Goal: Navigation & Orientation: Find specific page/section

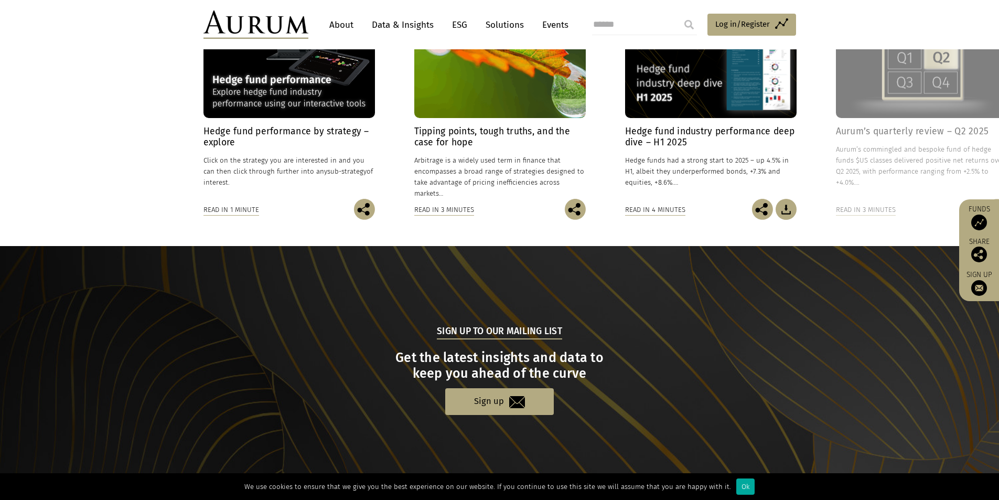
scroll to position [950, 0]
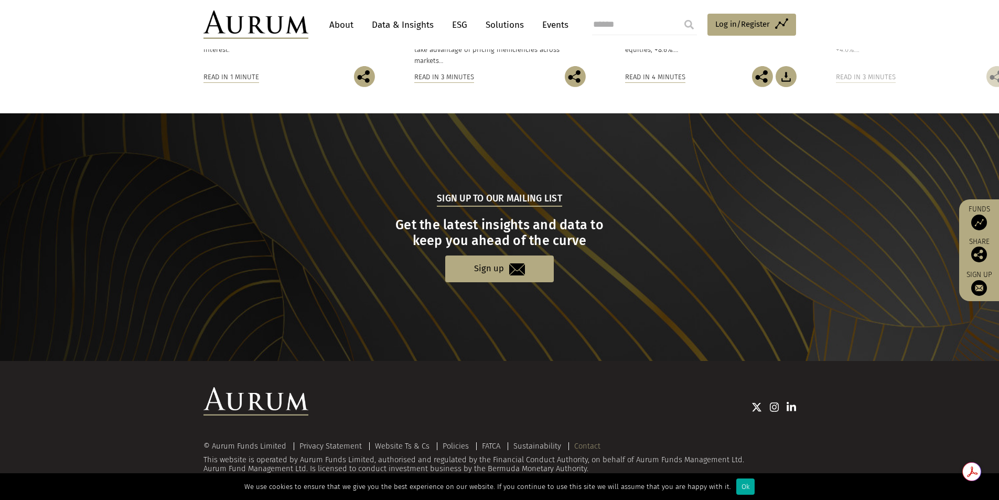
click at [591, 441] on link "Contact" at bounding box center [587, 445] width 26 height 9
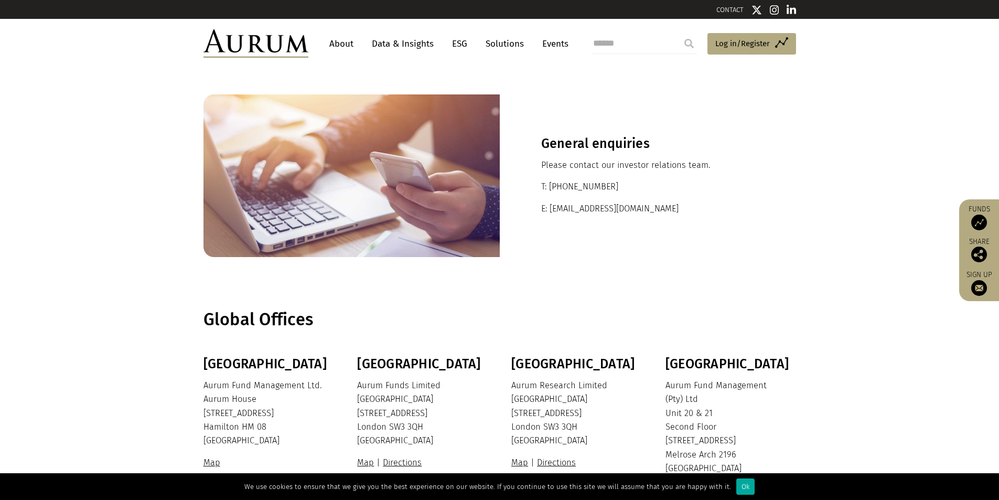
click at [330, 43] on link "About" at bounding box center [341, 43] width 35 height 19
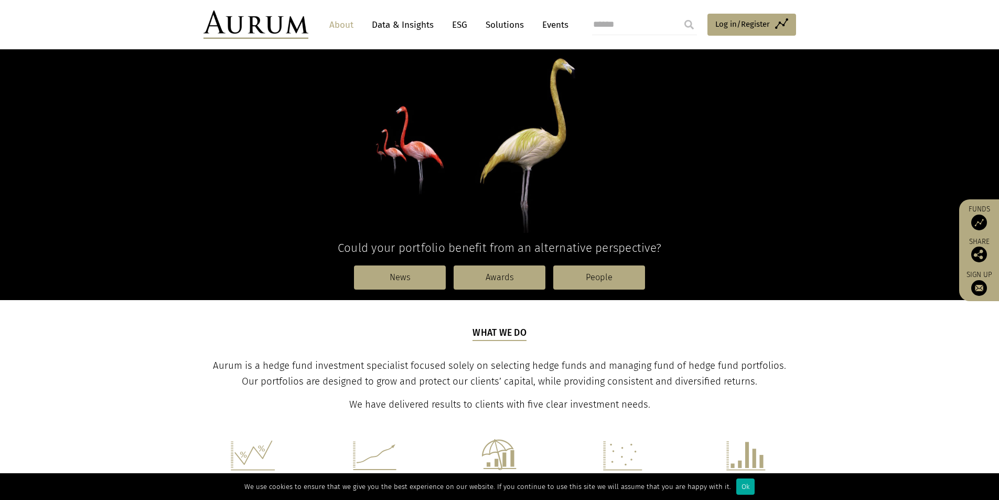
scroll to position [12, 0]
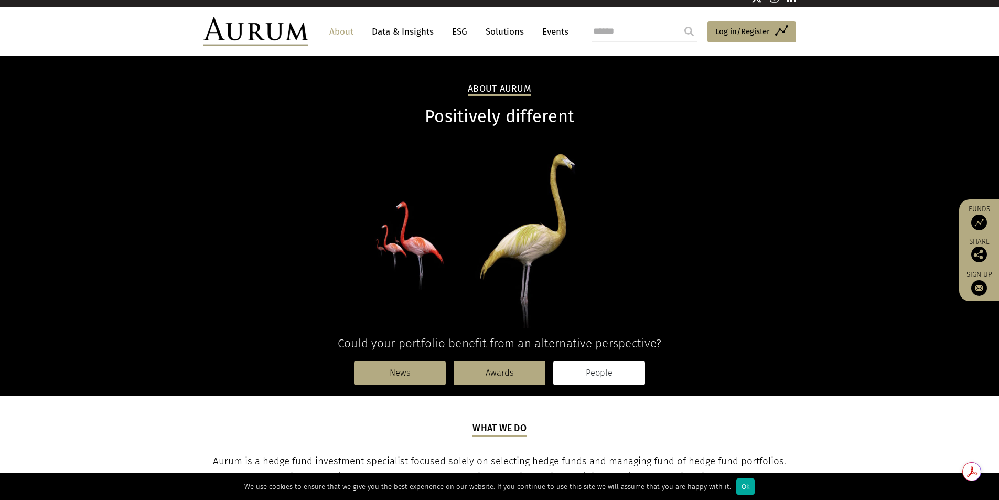
click at [625, 371] on link "People" at bounding box center [599, 373] width 92 height 24
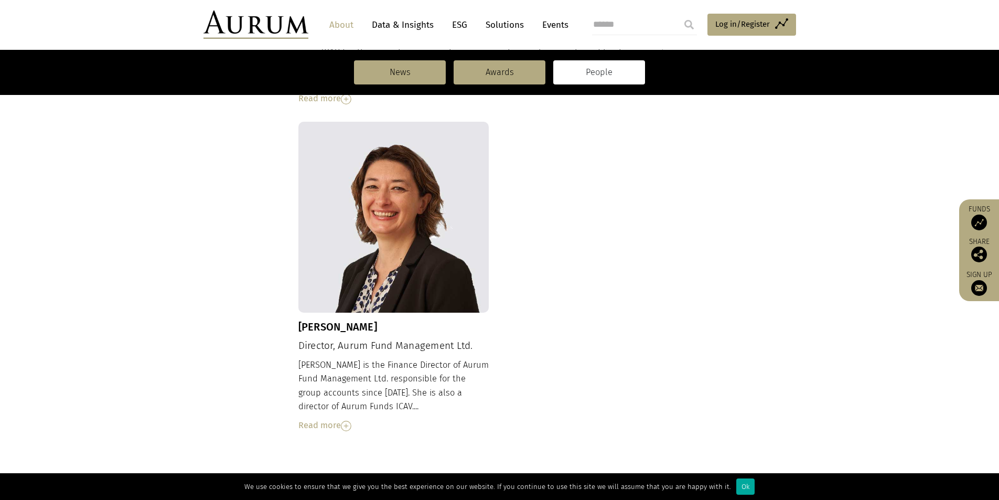
scroll to position [1028, 0]
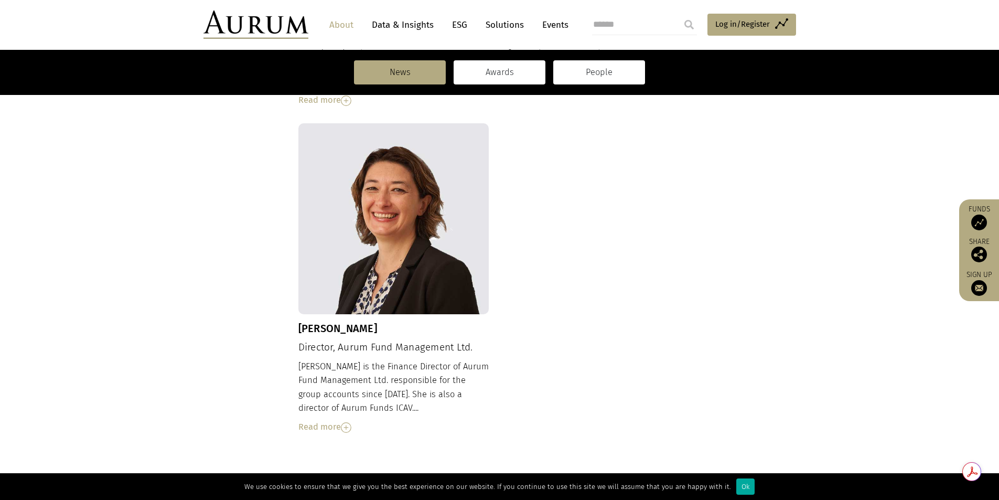
click at [516, 73] on link "Awards" at bounding box center [500, 72] width 92 height 24
